Goal: Check status

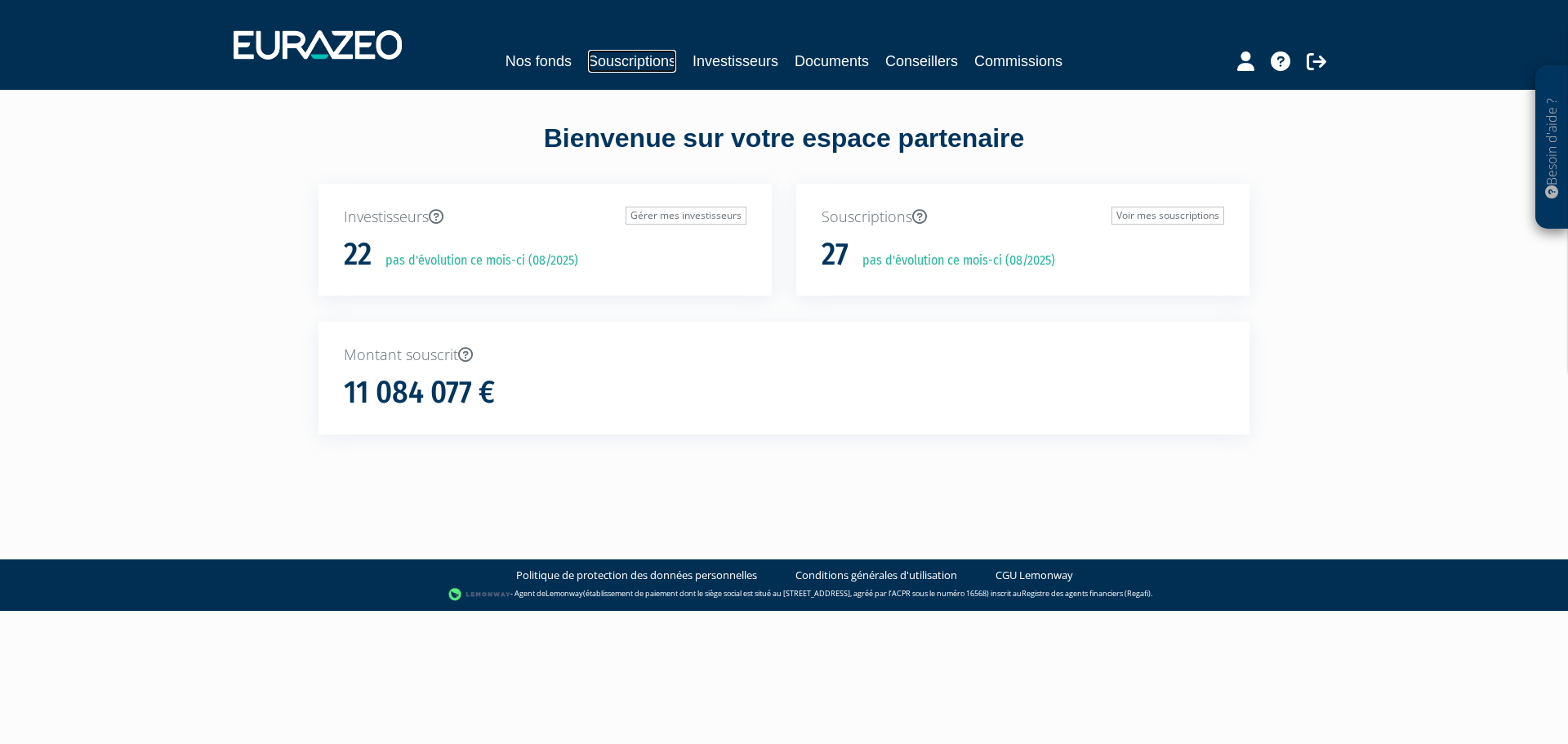
click at [592, 62] on link "Souscriptions" at bounding box center [632, 61] width 88 height 23
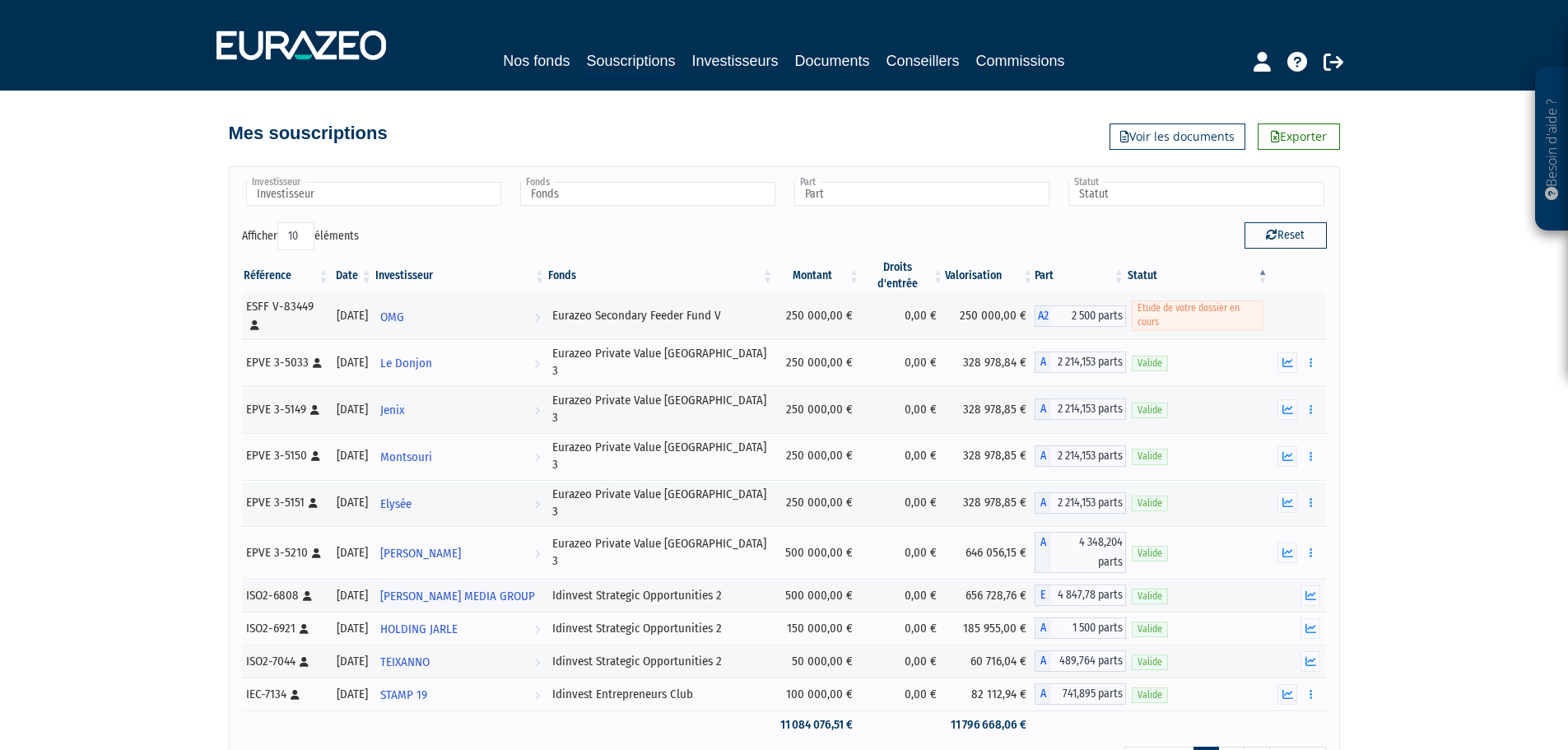
click at [582, 273] on th "Fonds" at bounding box center [661, 276] width 228 height 33
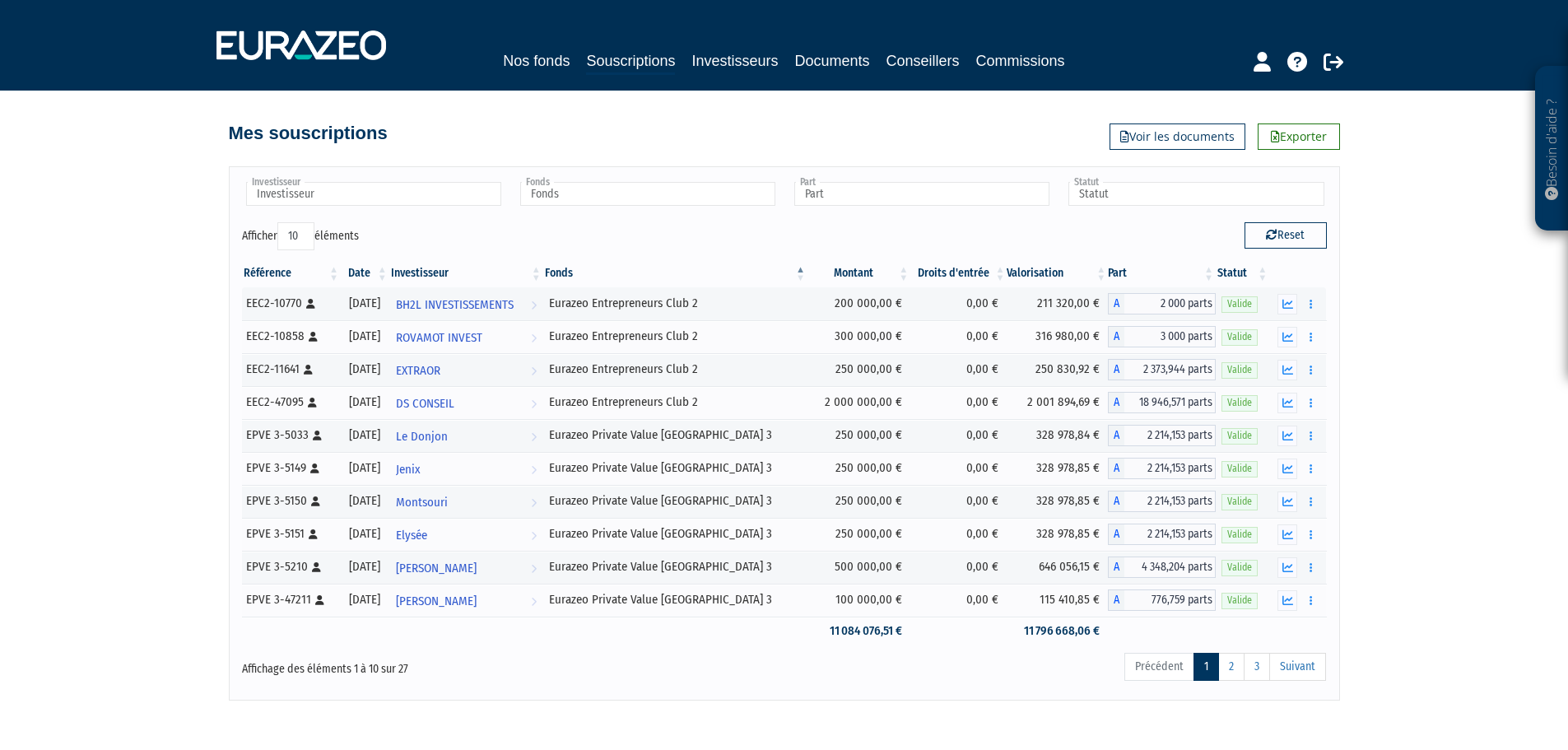
click at [517, 274] on th "Investisseur" at bounding box center [466, 274] width 154 height 28
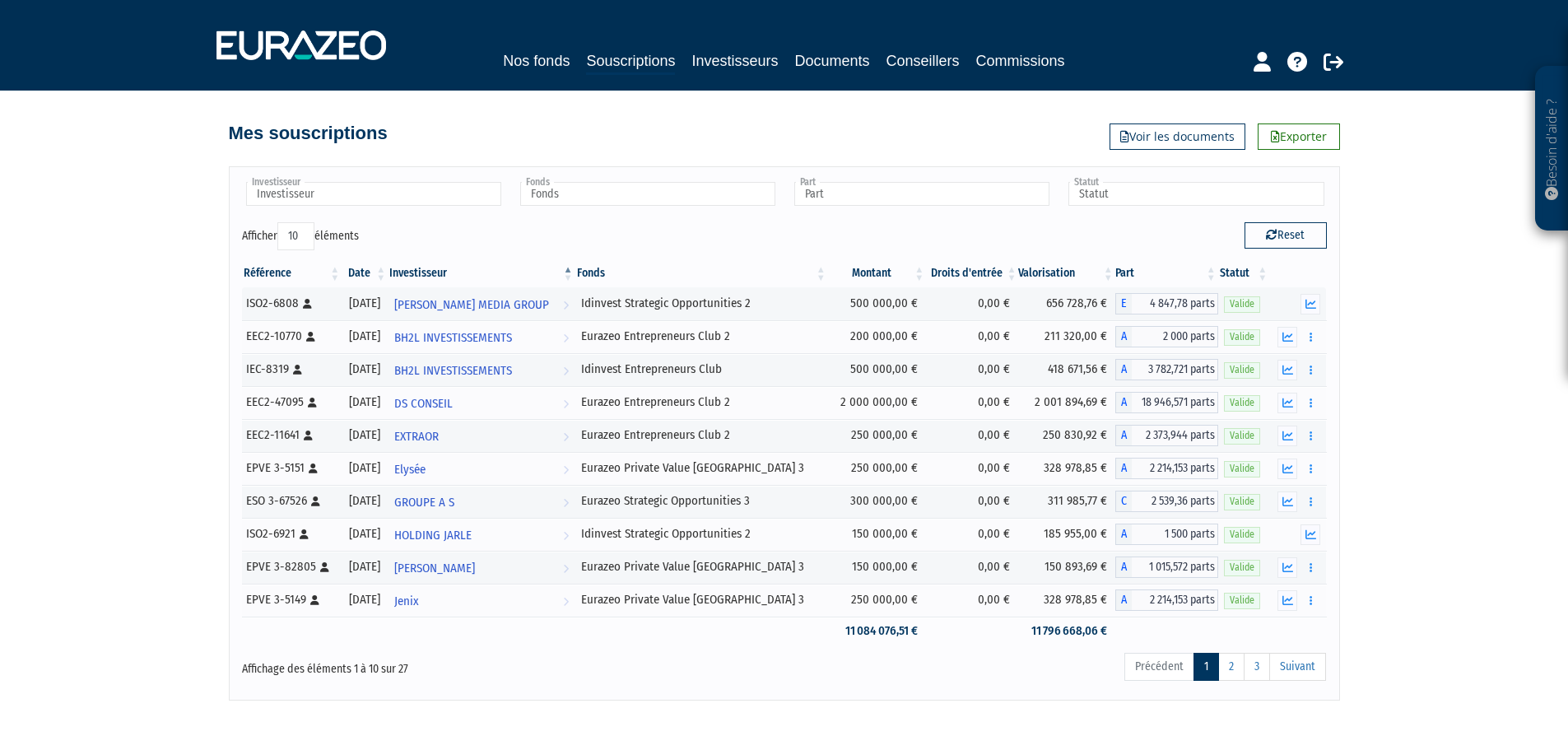
click at [510, 265] on th "Investisseur" at bounding box center [480, 274] width 187 height 28
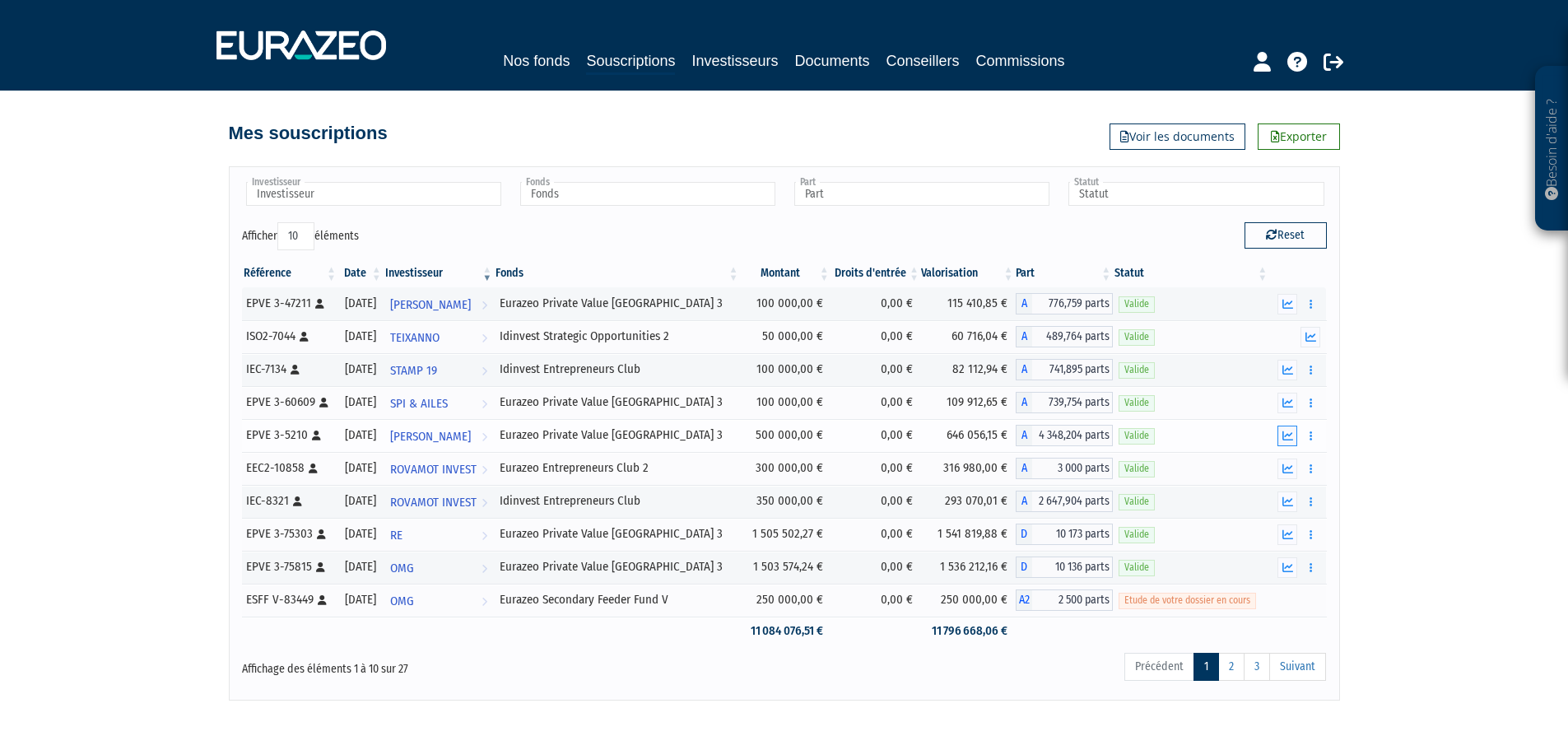
click at [1279, 436] on button "button" at bounding box center [1287, 436] width 20 height 21
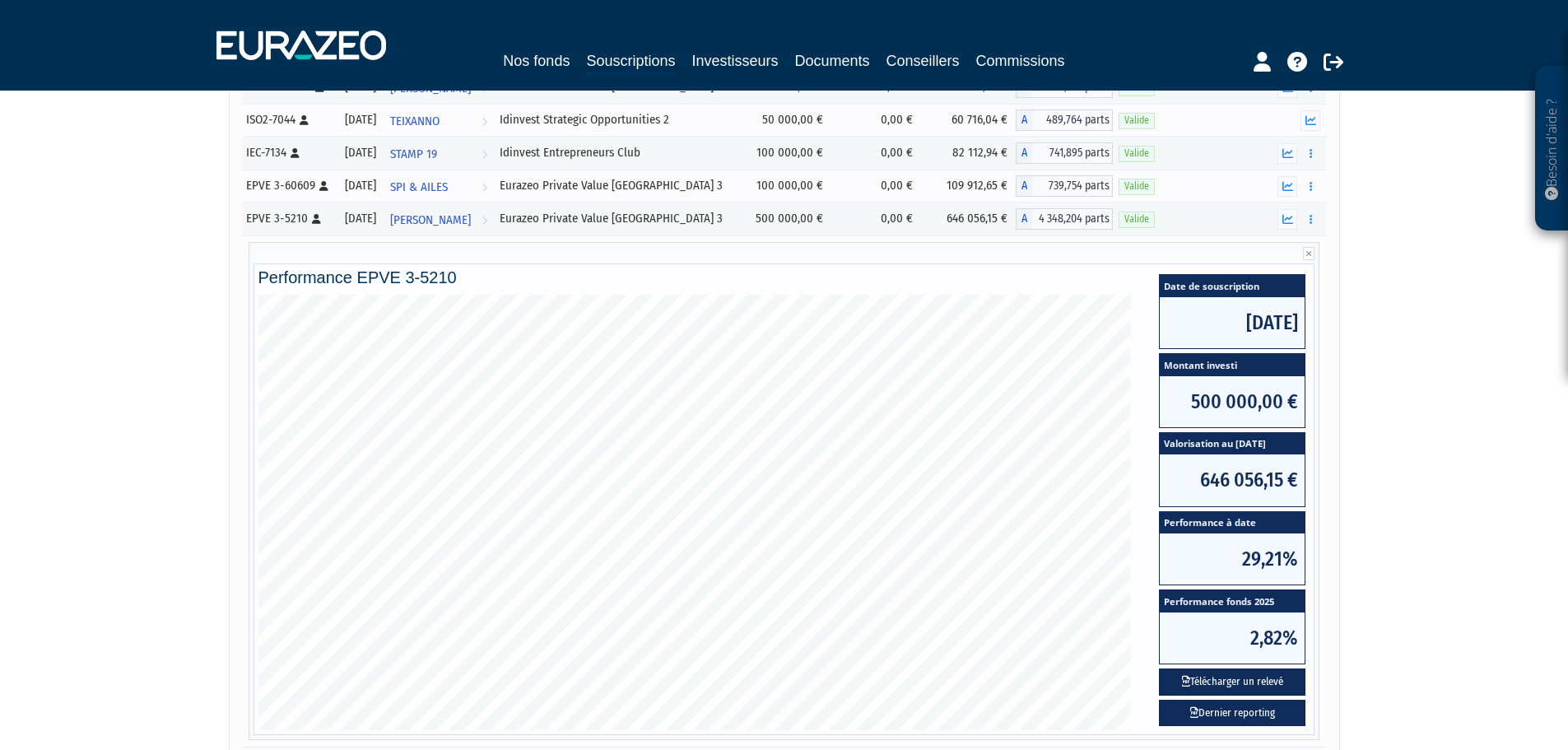
scroll to position [220, 0]
